Goal: Obtain resource: Download file/media

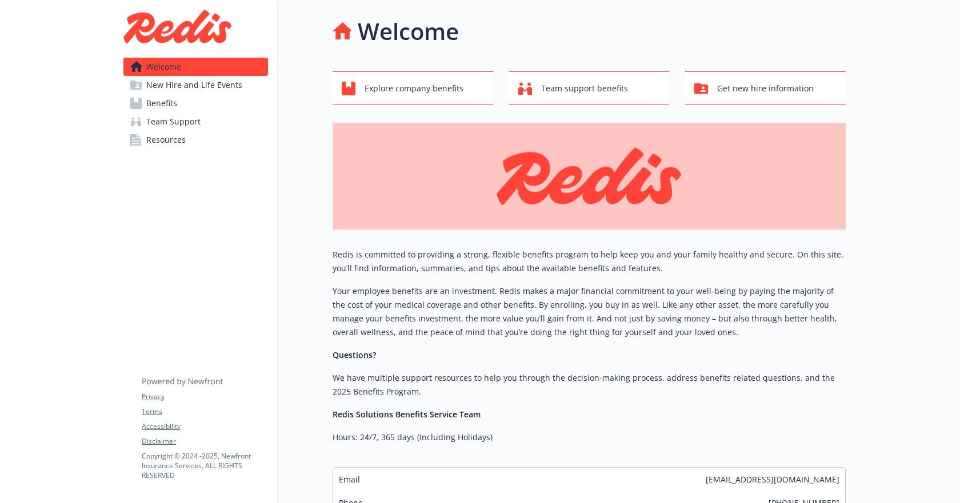
click at [209, 102] on link "Benefits" at bounding box center [195, 103] width 145 height 18
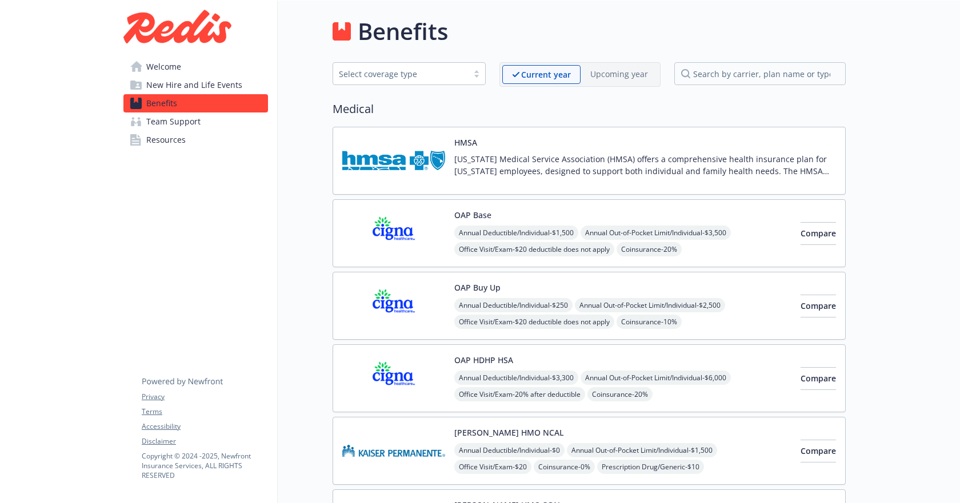
click at [190, 123] on span "Team Support" at bounding box center [173, 122] width 54 height 18
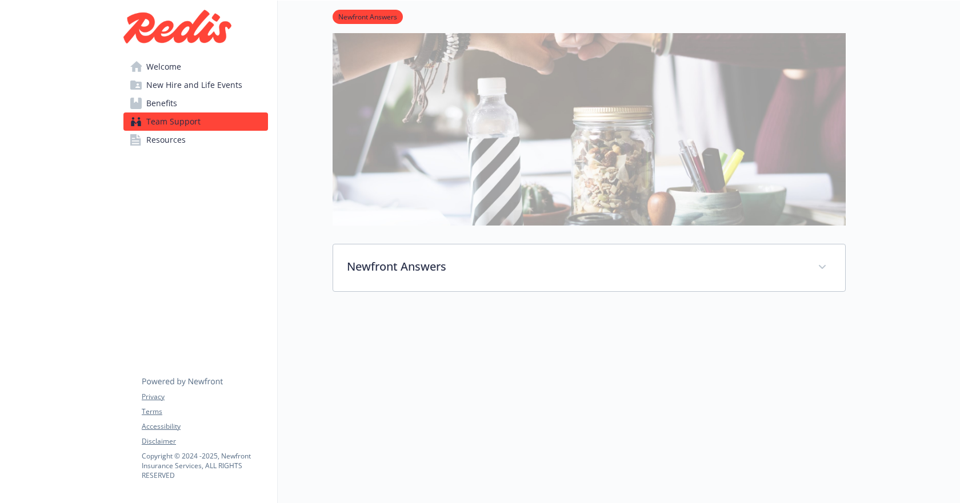
scroll to position [180, 0]
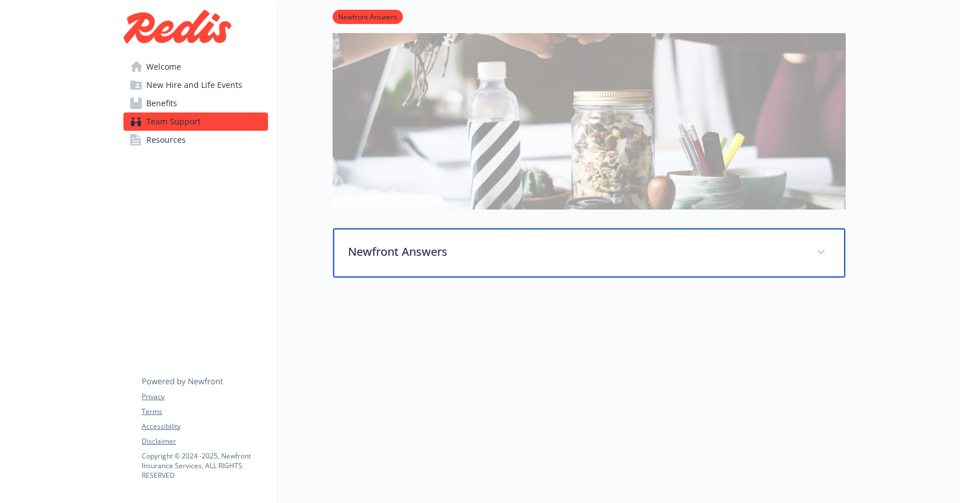
click at [409, 243] on p "Newfront Answers" at bounding box center [575, 251] width 455 height 17
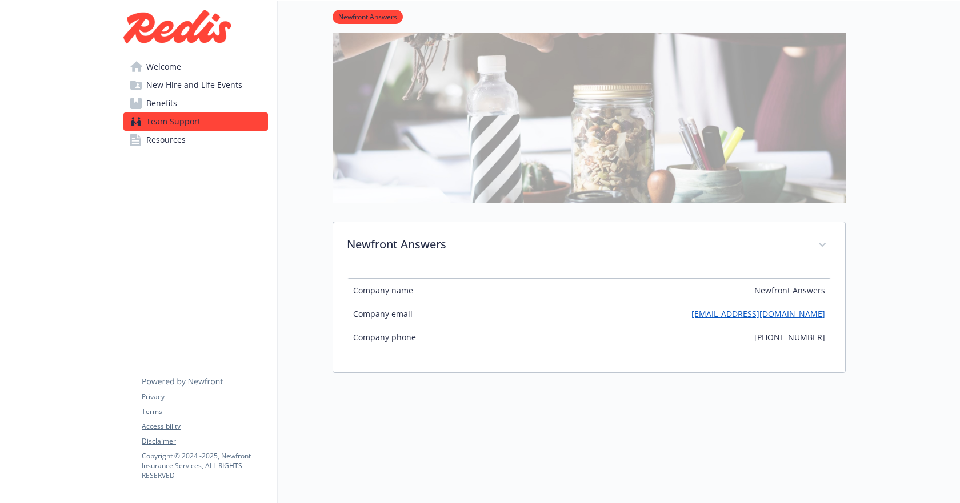
click at [183, 147] on span "Resources" at bounding box center [165, 140] width 39 height 18
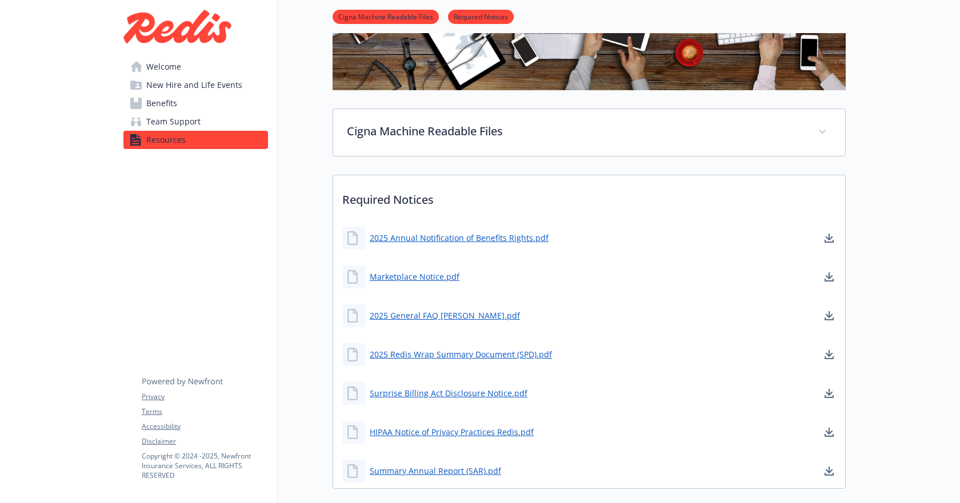
scroll to position [237, 0]
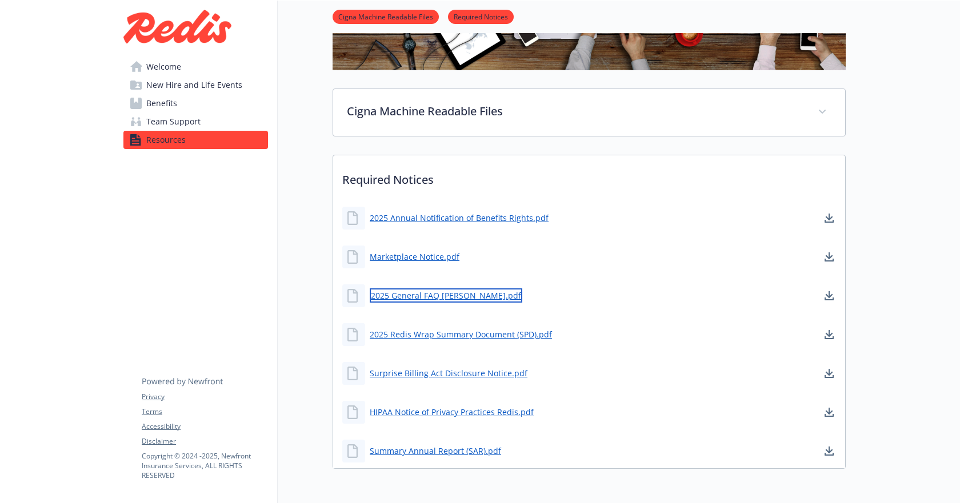
click at [459, 300] on link "2025 General FAQ [PERSON_NAME].pdf" at bounding box center [446, 296] width 153 height 14
click at [227, 321] on div "Welcome New Hire and Life Events Benefits Team Support Resources Privacy Terms …" at bounding box center [195, 157] width 163 height 788
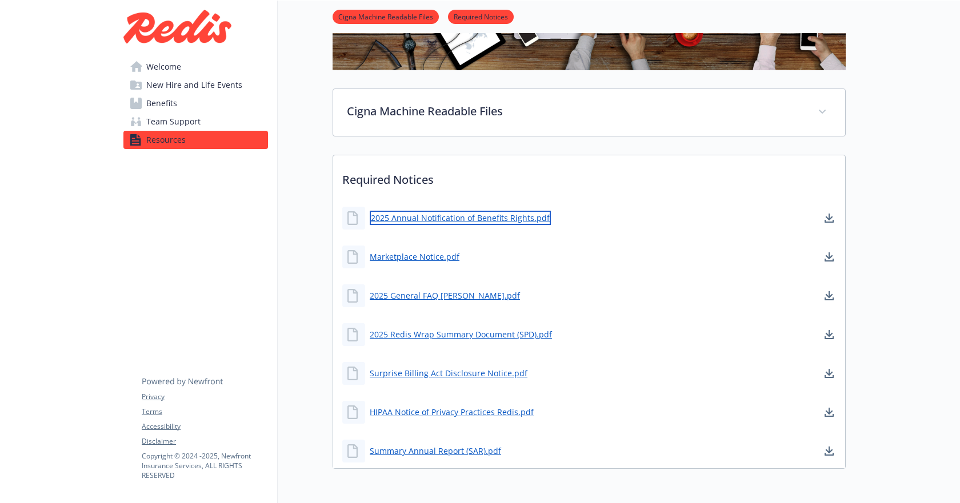
click at [447, 218] on link "2025 Annual Notification of Benefits Rights.pdf" at bounding box center [460, 218] width 181 height 14
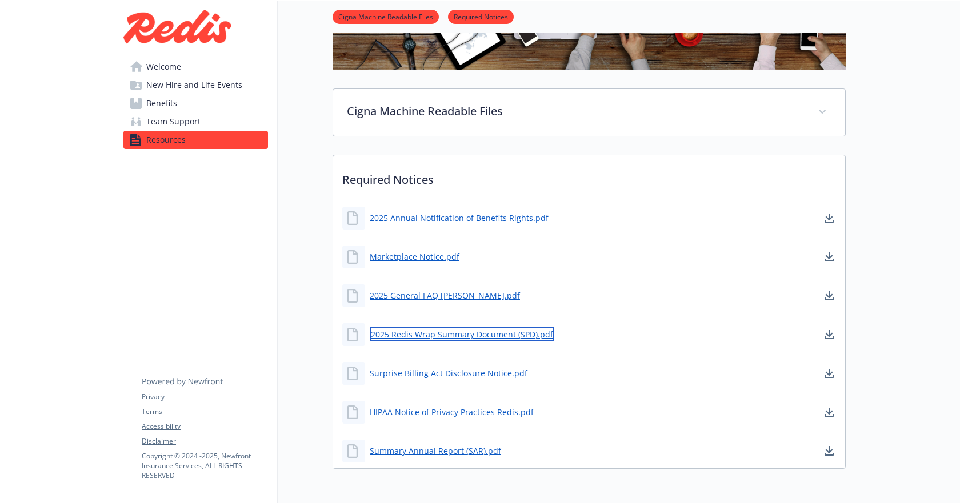
click at [403, 337] on link "2025 Redis Wrap Summary Document (SPD).pdf" at bounding box center [462, 334] width 185 height 14
